Goal: Task Accomplishment & Management: Manage account settings

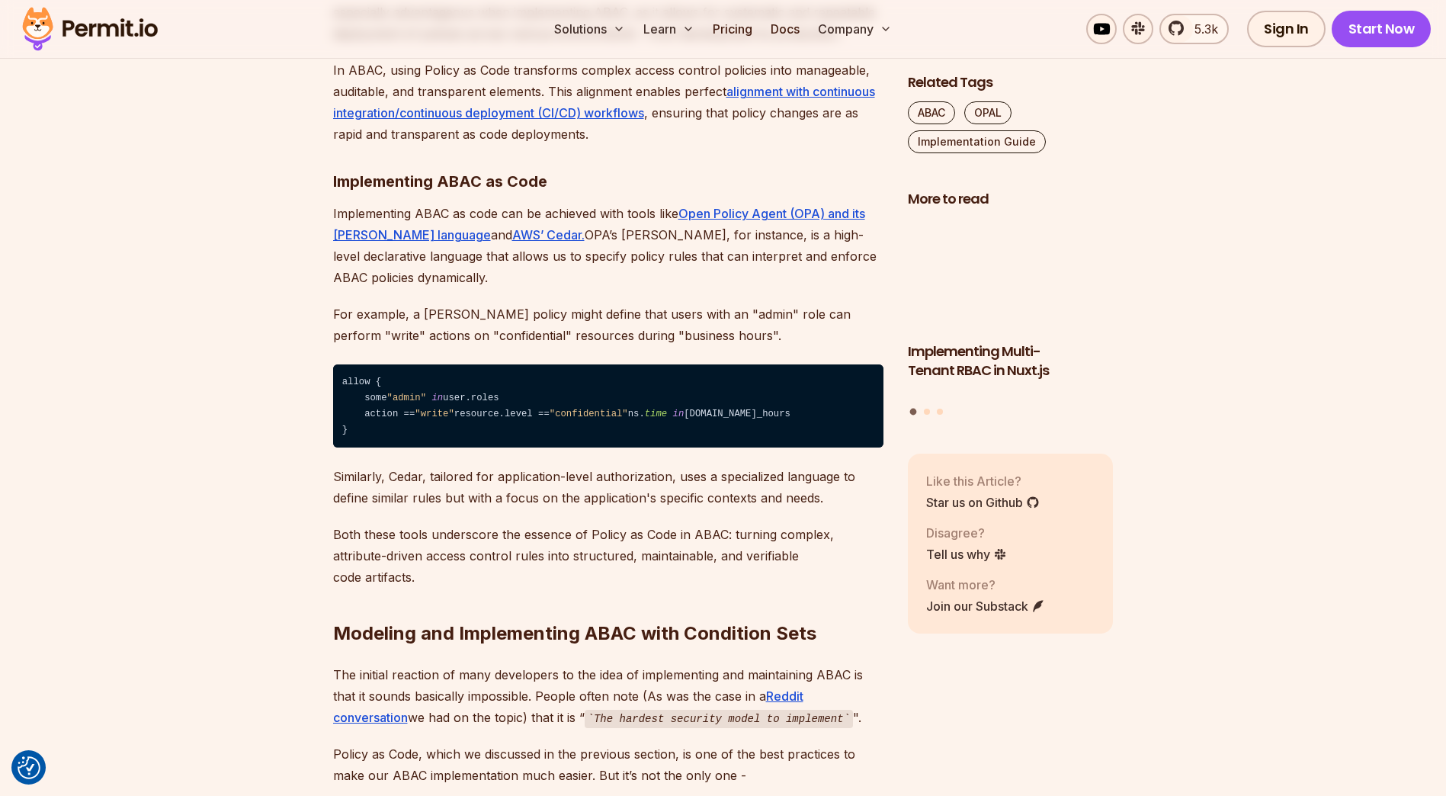
scroll to position [2974, 0]
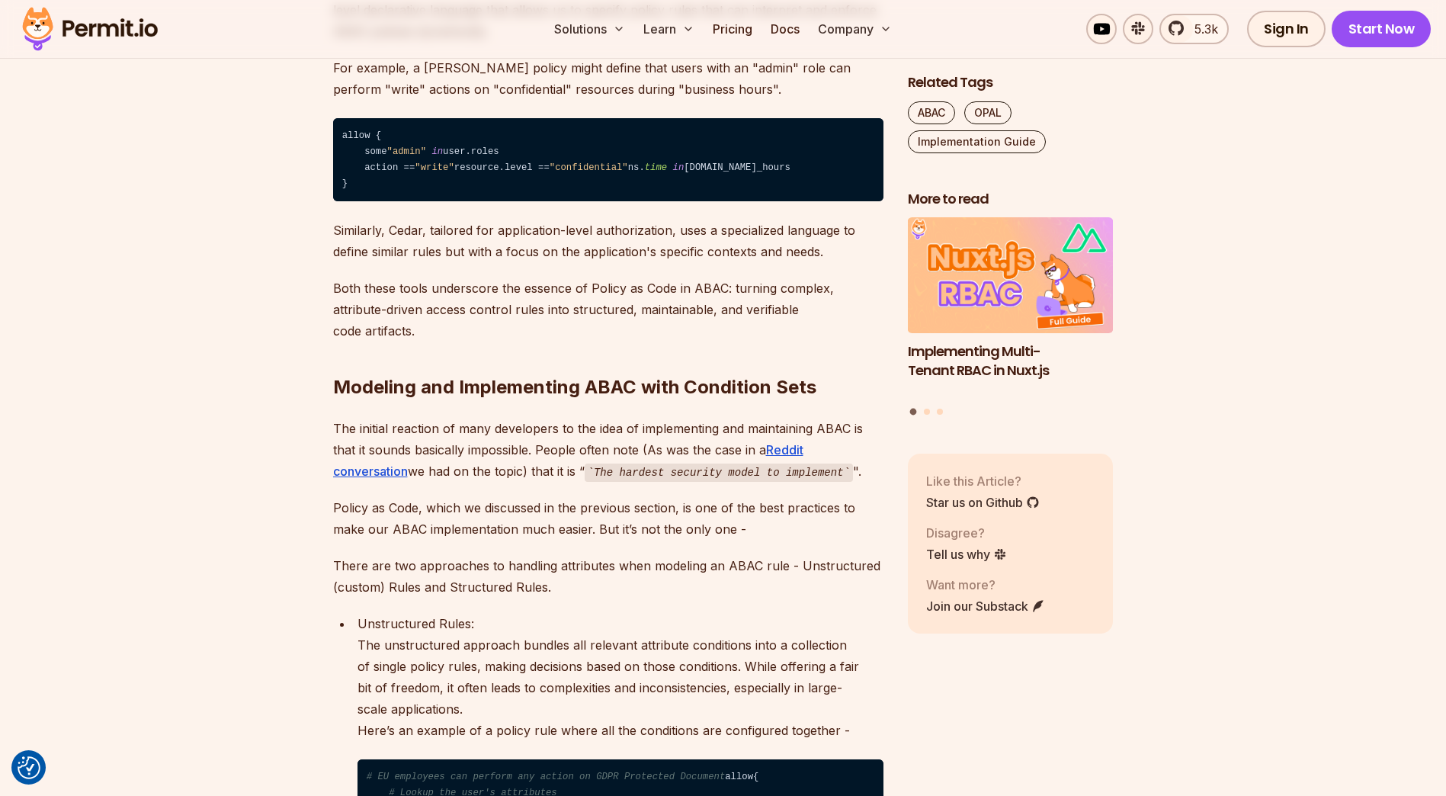
drag, startPoint x: 270, startPoint y: 419, endPoint x: 274, endPoint y: 406, distance: 13.7
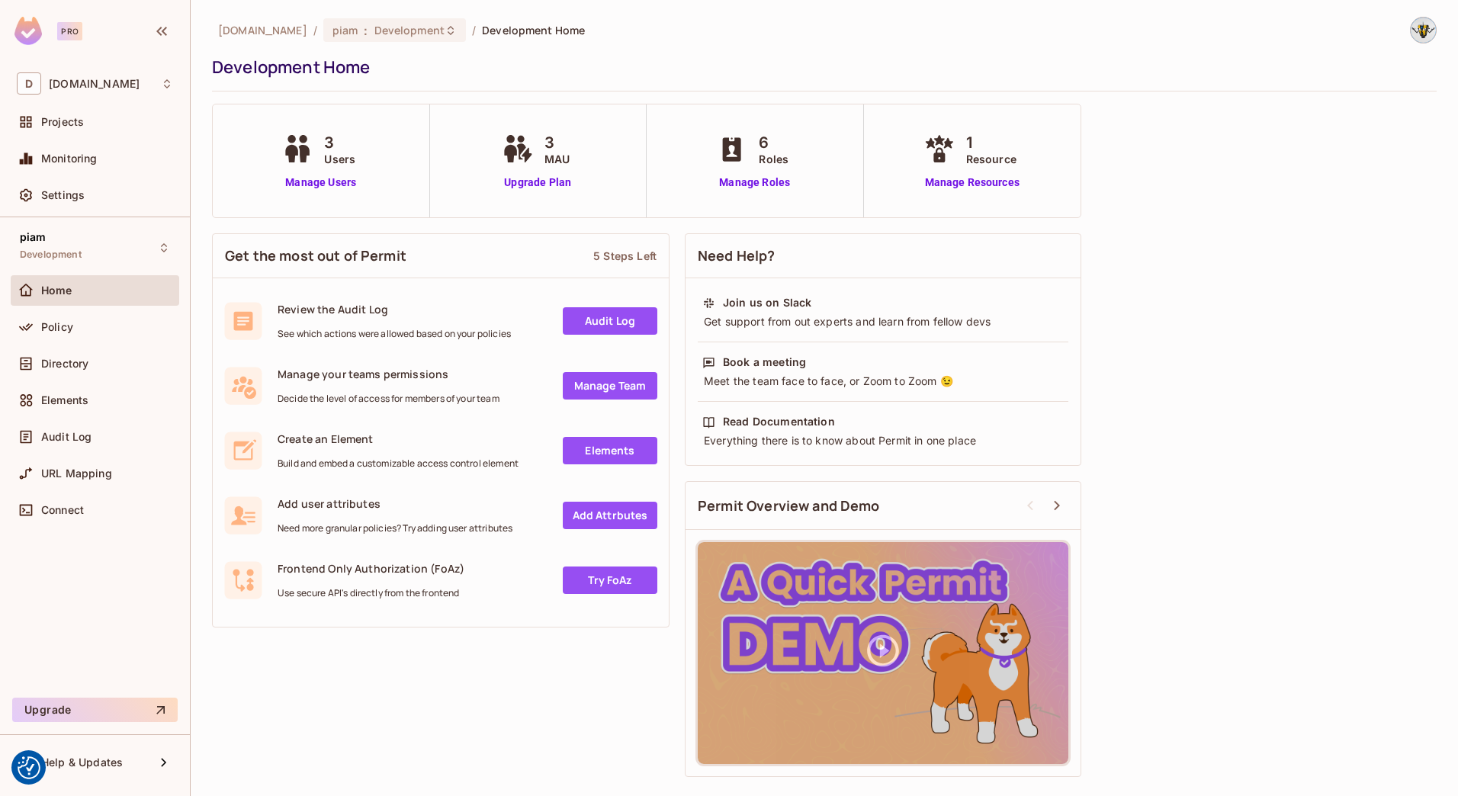
click at [1415, 34] on img at bounding box center [1423, 30] width 25 height 25
click at [1201, 165] on div at bounding box center [729, 398] width 1458 height 796
